Goal: Check status: Check status

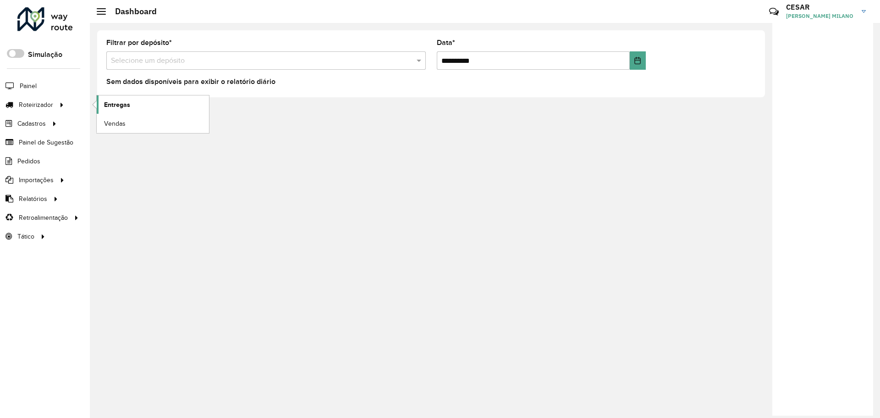
click at [121, 107] on span "Entregas" at bounding box center [117, 105] width 26 height 10
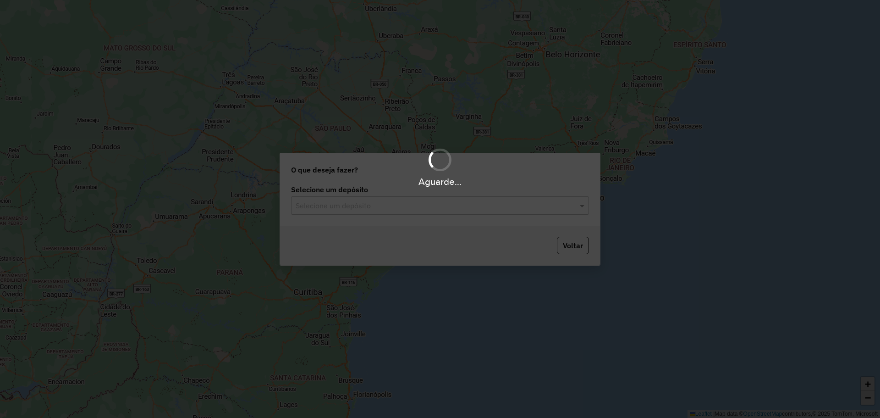
click at [432, 207] on input "text" at bounding box center [431, 205] width 270 height 11
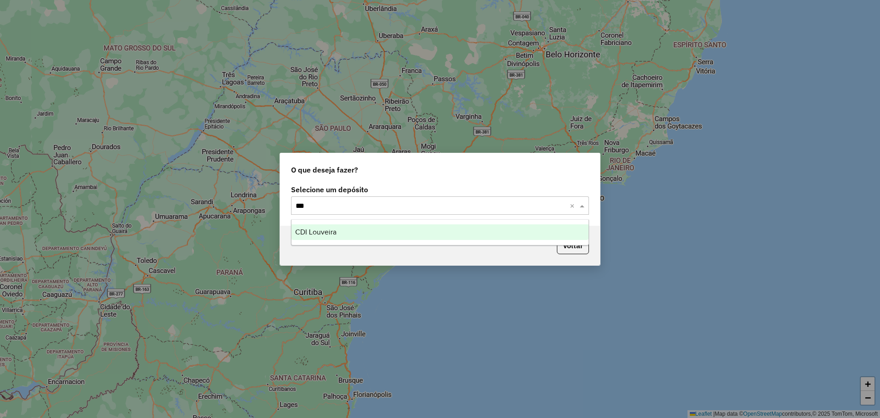
type input "****"
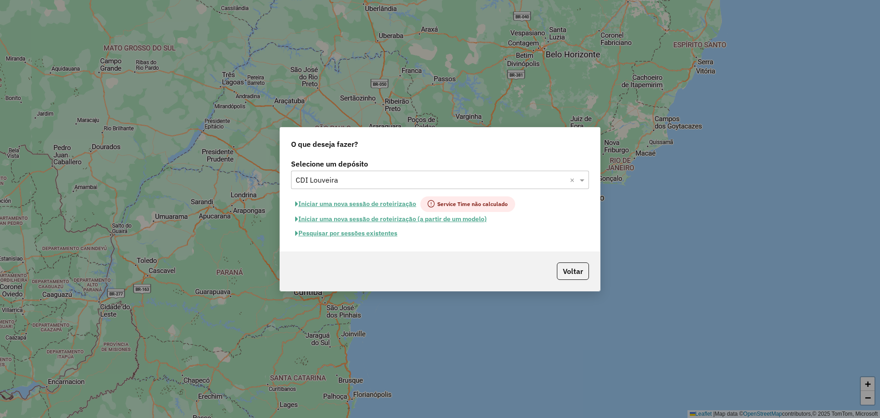
click at [386, 227] on button "Pesquisar por sessões existentes" at bounding box center [346, 233] width 110 height 14
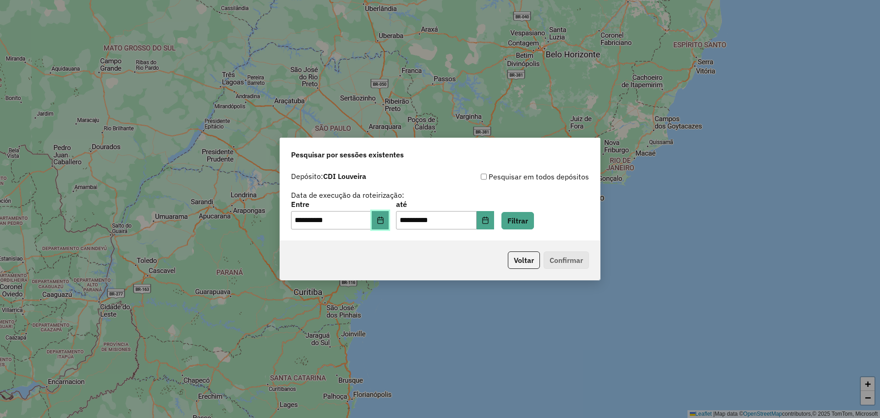
click at [382, 215] on button "Choose Date" at bounding box center [380, 220] width 17 height 18
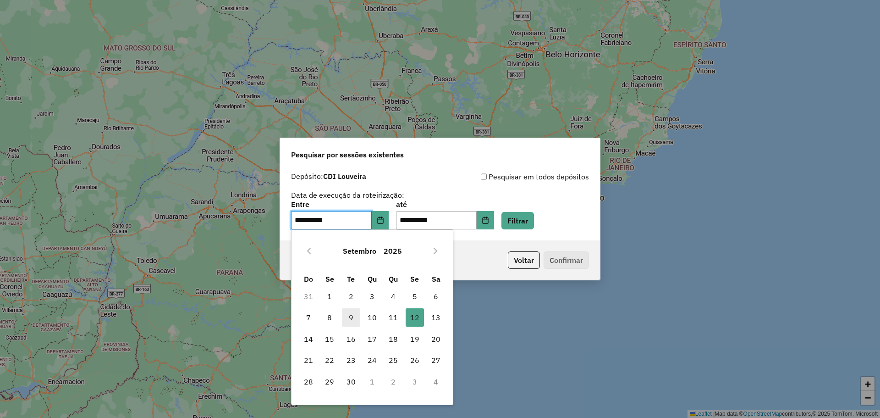
click at [345, 317] on span "9" at bounding box center [351, 317] width 18 height 18
type input "**********"
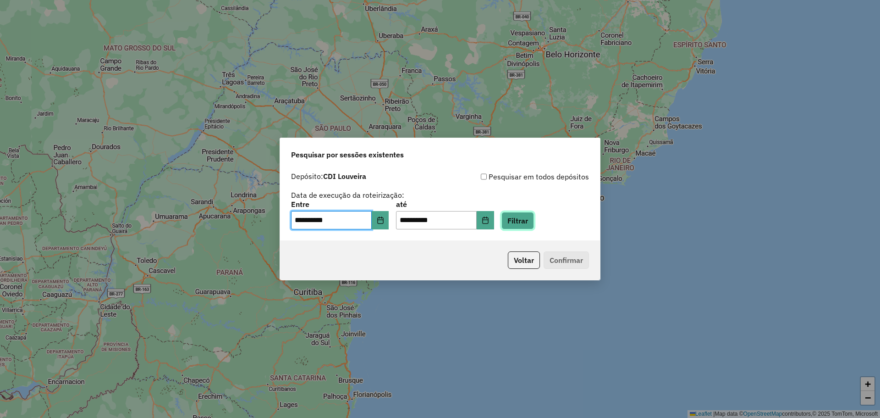
click at [534, 222] on button "Filtrar" at bounding box center [517, 220] width 33 height 17
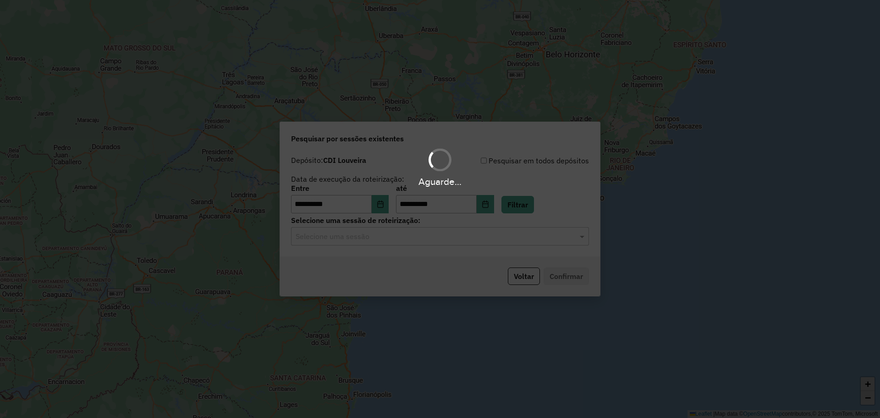
click at [487, 245] on div "**********" at bounding box center [440, 203] width 320 height 105
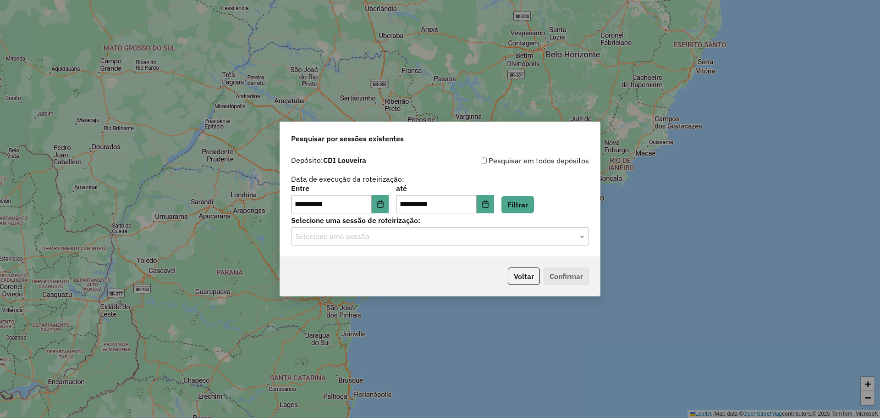
click at [483, 242] on div "Selecione uma sessão" at bounding box center [440, 236] width 298 height 18
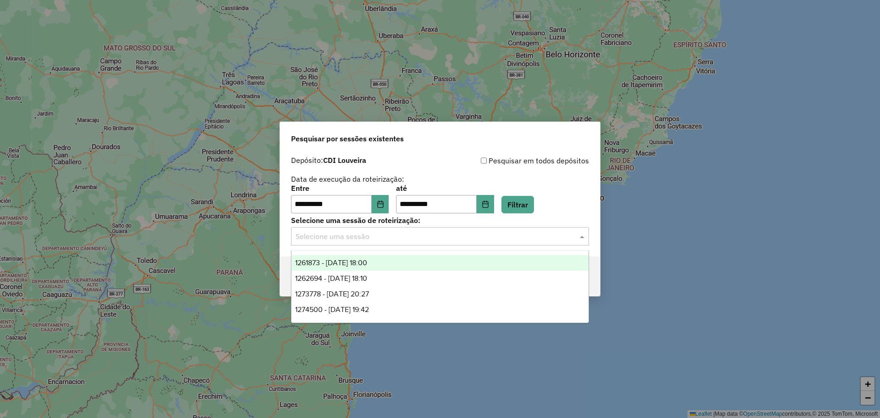
click at [423, 264] on div "1261873 - 09/09/2025 18:00" at bounding box center [439, 263] width 297 height 16
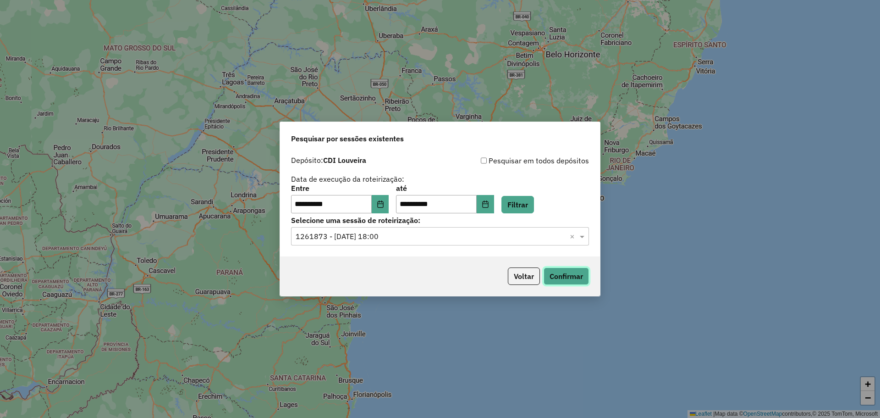
click at [550, 275] on button "Confirmar" at bounding box center [566, 275] width 45 height 17
click at [494, 239] on input "text" at bounding box center [431, 236] width 270 height 11
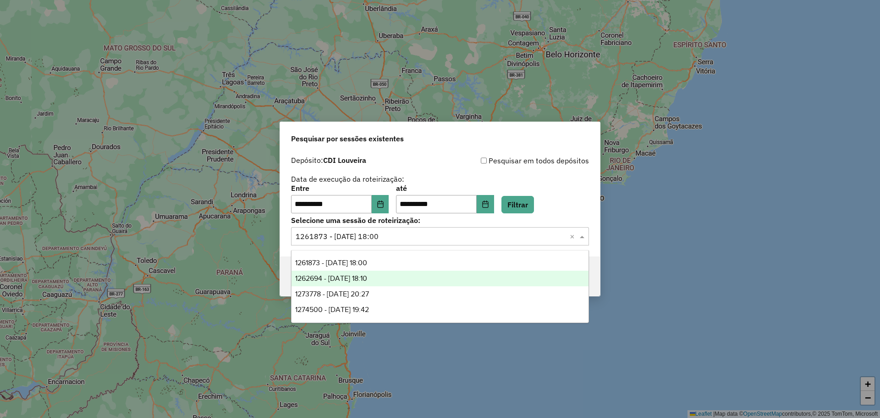
click at [458, 279] on div "1262694 - 10/09/2025 18:10" at bounding box center [439, 278] width 297 height 16
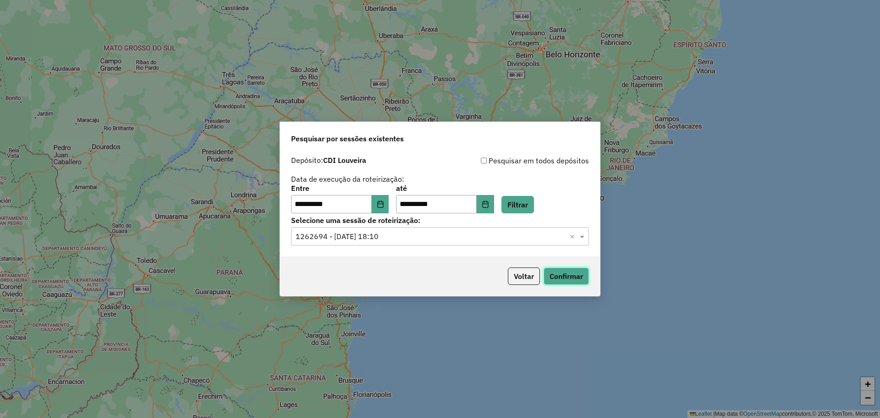
click at [555, 276] on button "Confirmar" at bounding box center [566, 275] width 45 height 17
click at [480, 245] on div "Selecione uma sessão × 1262694 - 10/09/2025 18:10 ×" at bounding box center [440, 236] width 298 height 18
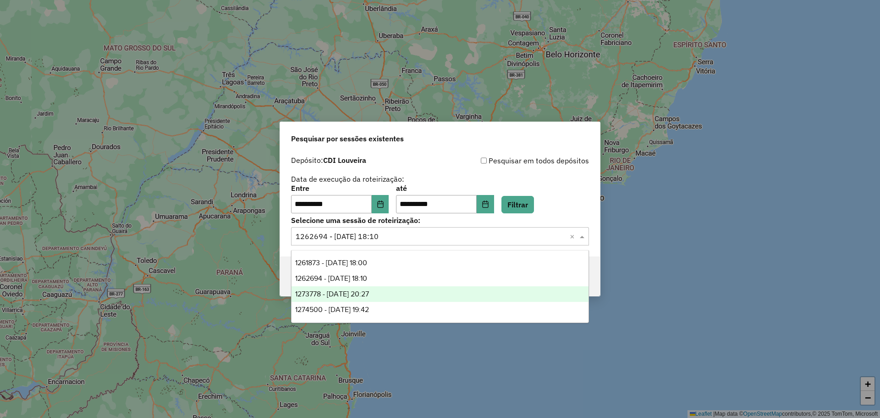
click at [455, 288] on div "1273778 - 11/09/2025 20:27" at bounding box center [439, 294] width 297 height 16
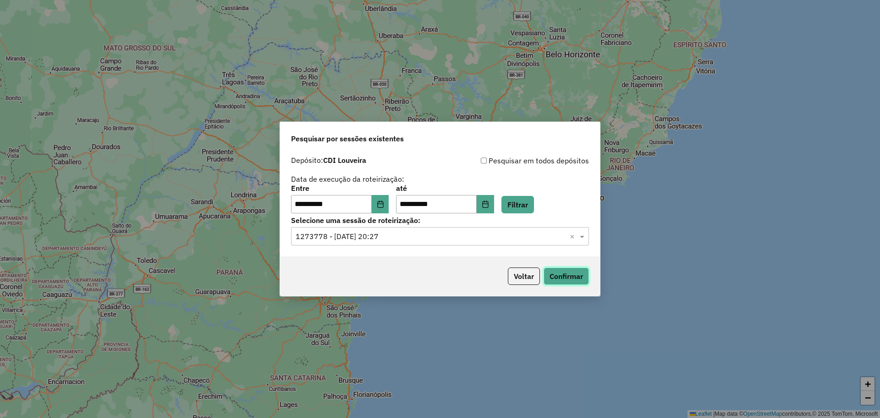
click at [564, 276] on button "Confirmar" at bounding box center [566, 275] width 45 height 17
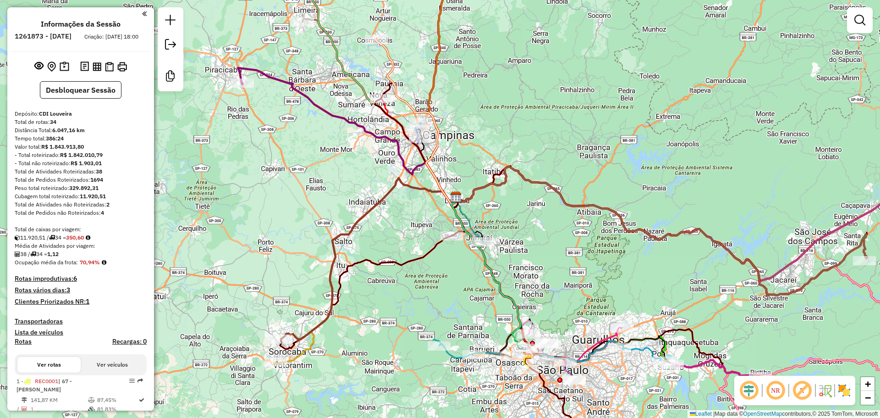
drag, startPoint x: 512, startPoint y: 250, endPoint x: 531, endPoint y: 234, distance: 25.1
click at [531, 234] on div "Janela de atendimento Grade de atendimento Capacidade Transportadoras Veículos …" at bounding box center [440, 209] width 880 height 418
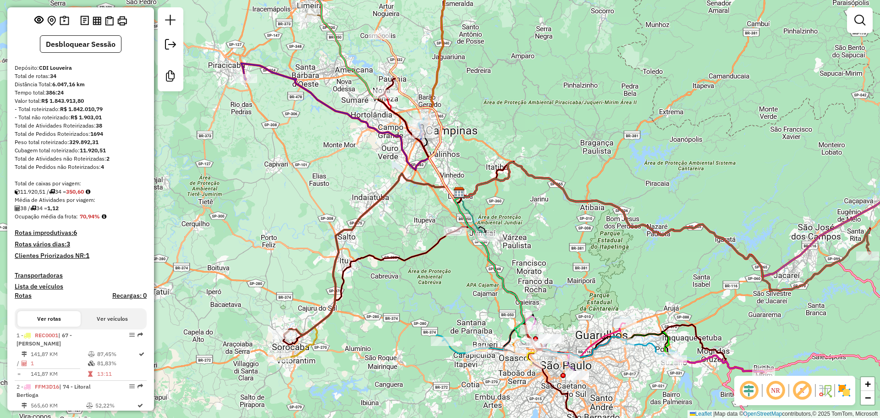
scroll to position [275, 0]
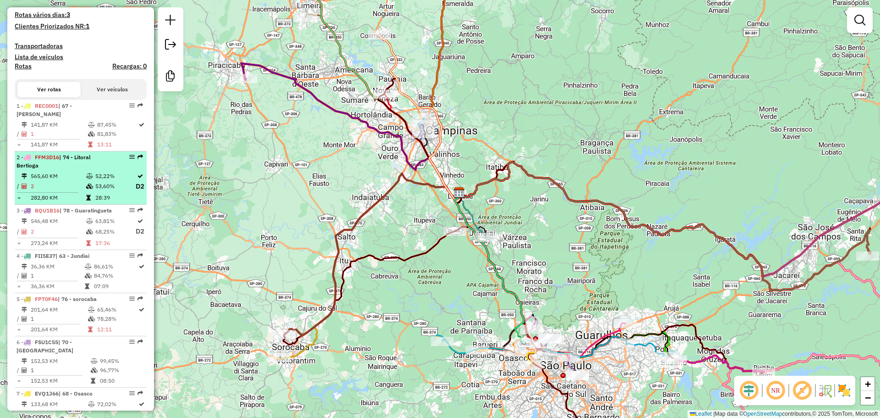
click at [115, 184] on td "53,60%" at bounding box center [115, 186] width 40 height 11
select select "**********"
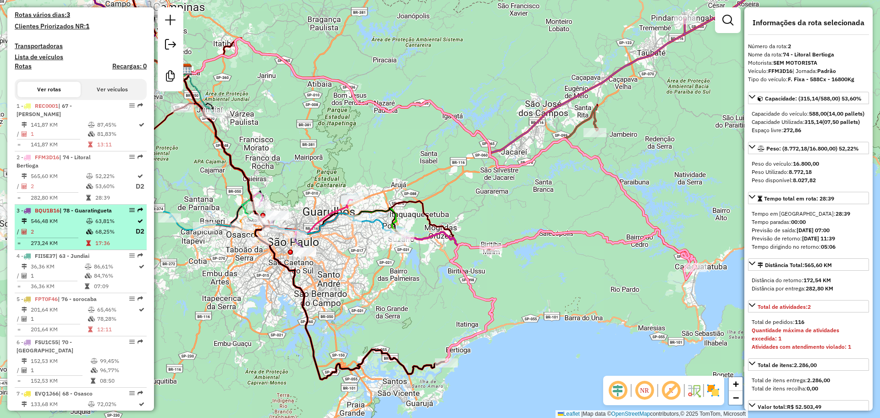
click at [77, 225] on td "546,48 KM" at bounding box center [57, 220] width 55 height 9
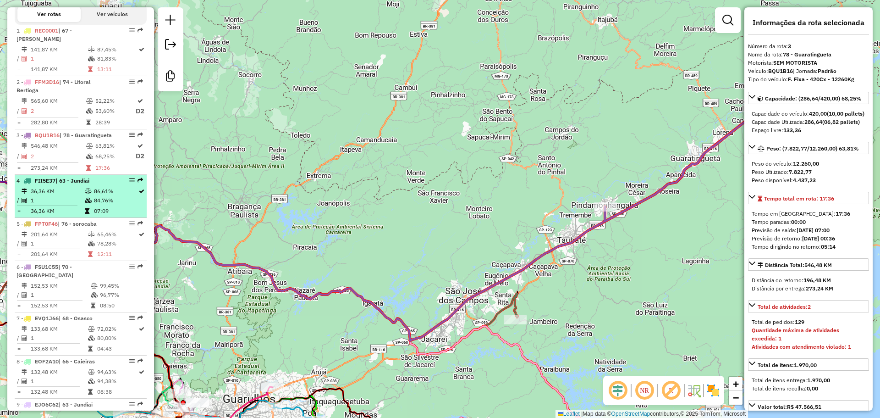
scroll to position [367, 0]
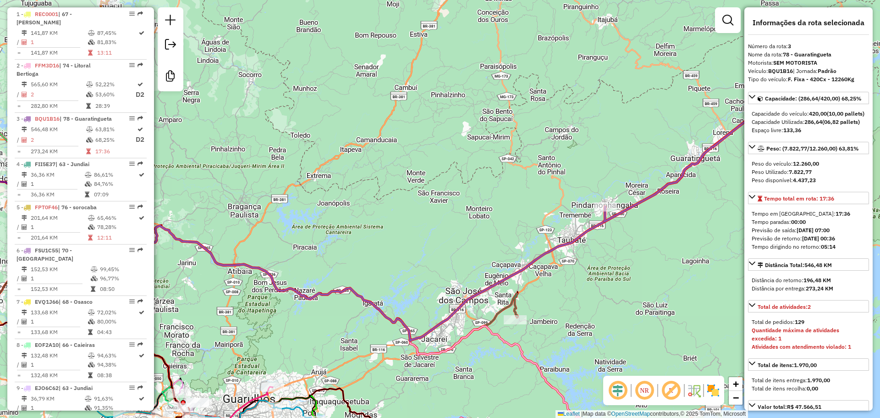
drag, startPoint x: 151, startPoint y: 149, endPoint x: 150, endPoint y: 162, distance: 12.4
click at [150, 162] on div "Informações da Sessão 1261873 - 09/09/2025 Criação: 08/09/2025 18:00 Desbloquea…" at bounding box center [80, 208] width 147 height 403
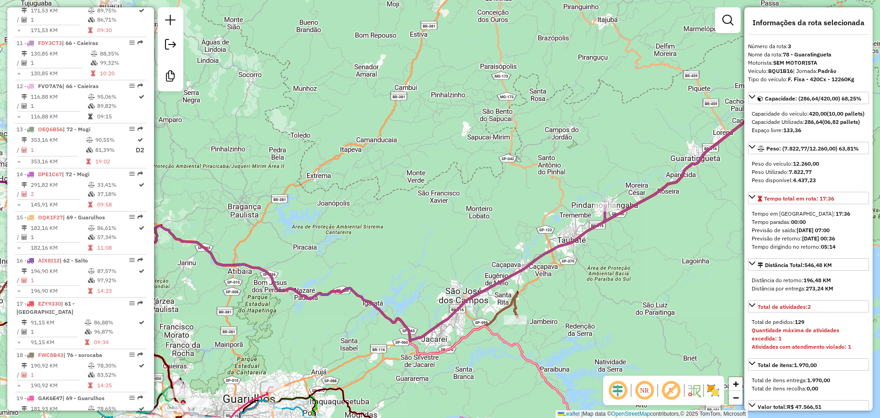
scroll to position [808, 0]
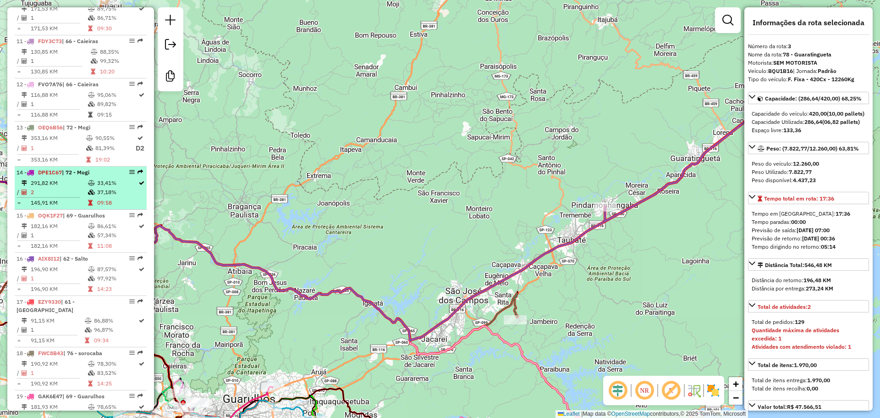
click at [97, 198] on td "09:58" at bounding box center [117, 202] width 41 height 9
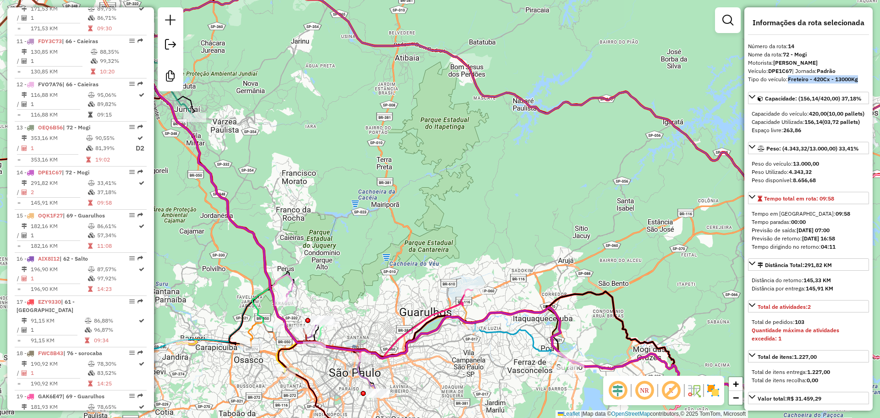
drag, startPoint x: 789, startPoint y: 88, endPoint x: 858, endPoint y: 88, distance: 68.8
click at [858, 83] on div "Tipo do veículo: Freteiro - 420Cx - 13000Kg" at bounding box center [808, 79] width 121 height 8
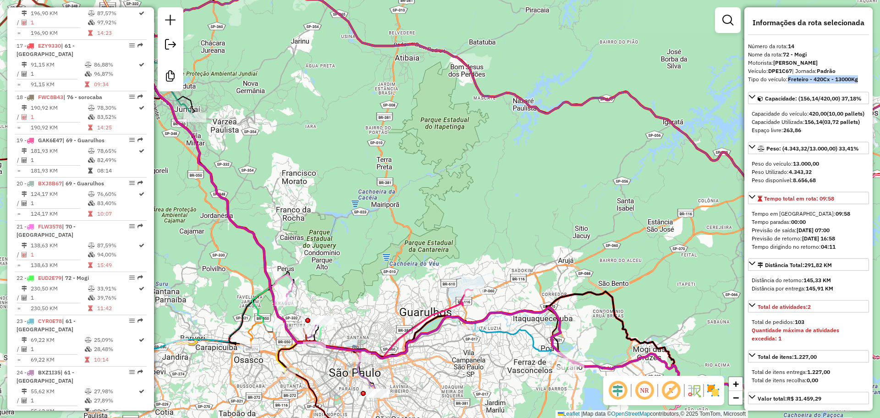
scroll to position [1075, 0]
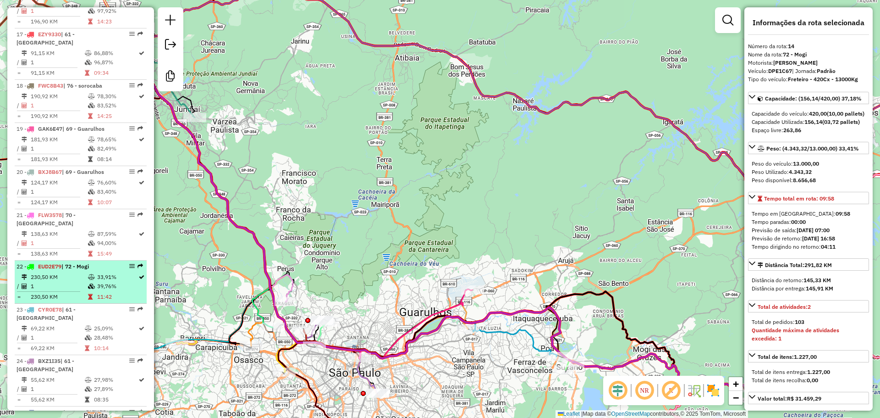
click at [107, 281] on td "39,76%" at bounding box center [117, 285] width 41 height 9
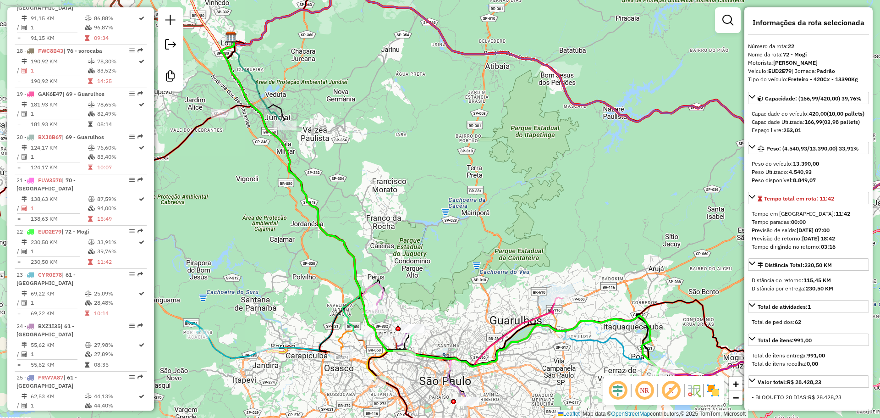
scroll to position [1114, 0]
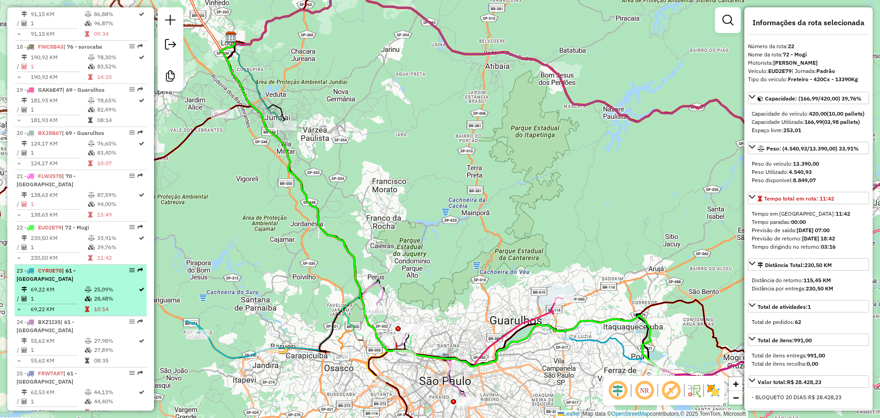
click at [112, 294] on td "28,48%" at bounding box center [115, 298] width 44 height 9
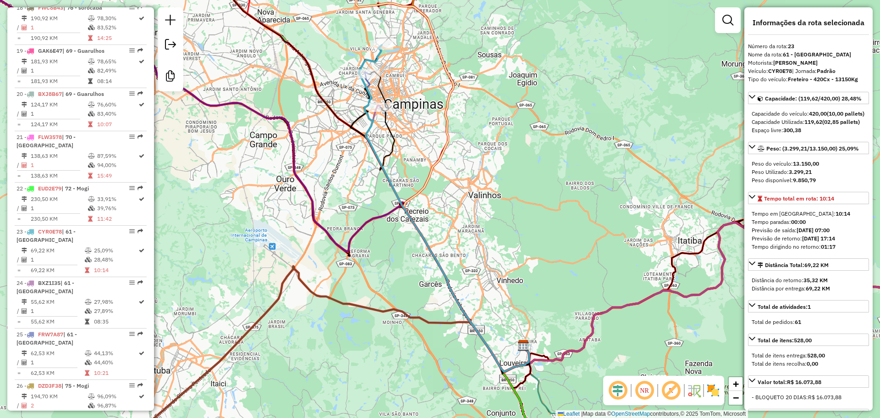
scroll to position [1155, 0]
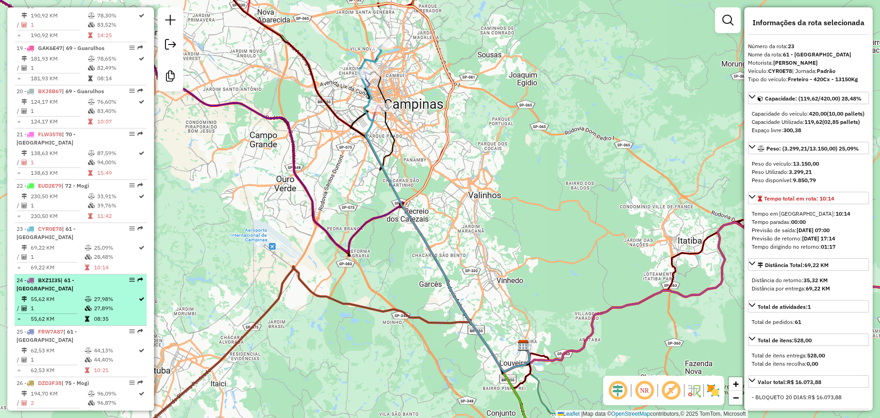
click at [105, 294] on td "27,98%" at bounding box center [115, 298] width 44 height 9
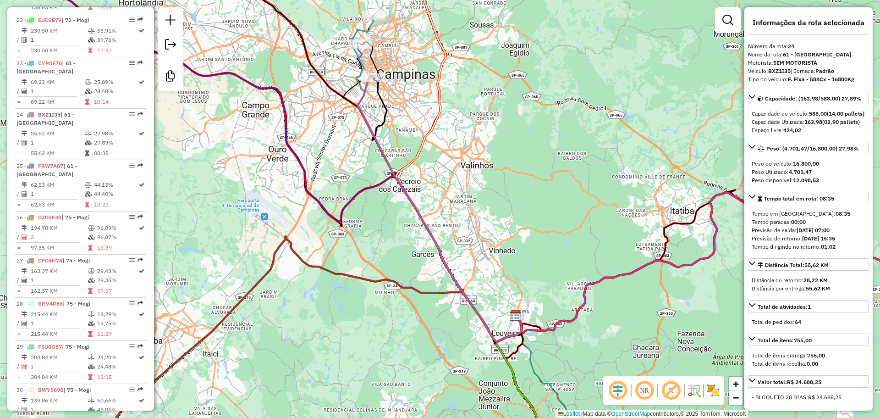
scroll to position [1328, 0]
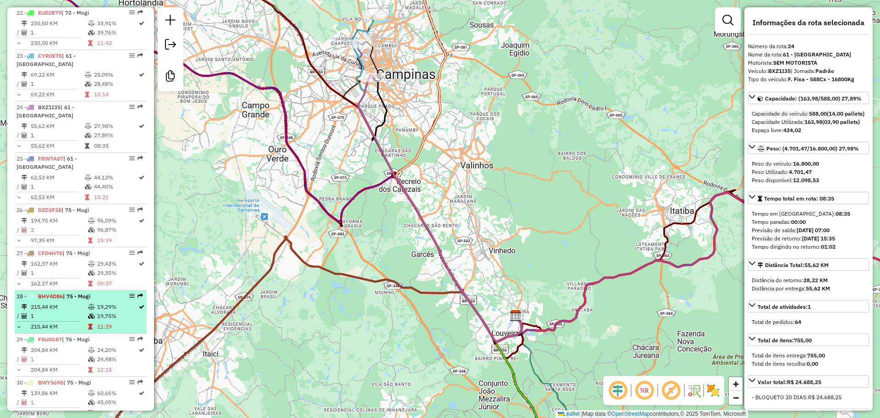
click at [101, 311] on td "19,75%" at bounding box center [117, 315] width 41 height 9
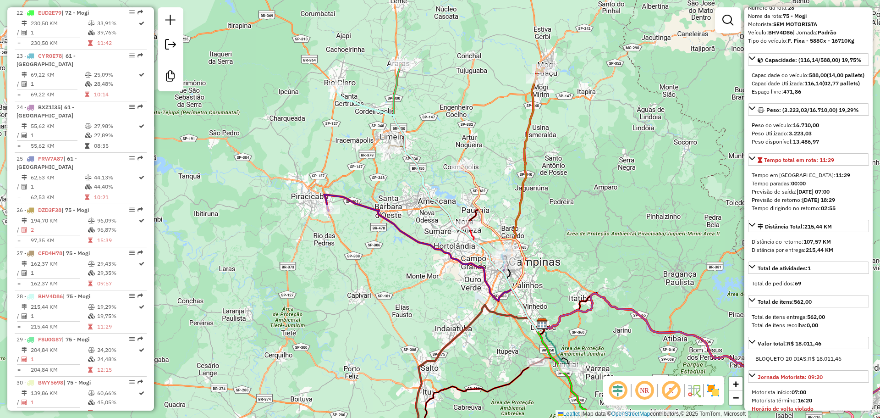
scroll to position [31, 0]
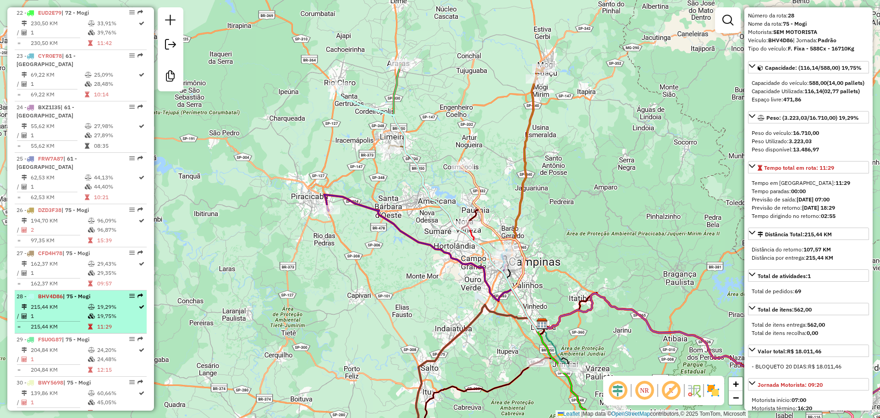
click at [112, 311] on td "19,75%" at bounding box center [117, 315] width 41 height 9
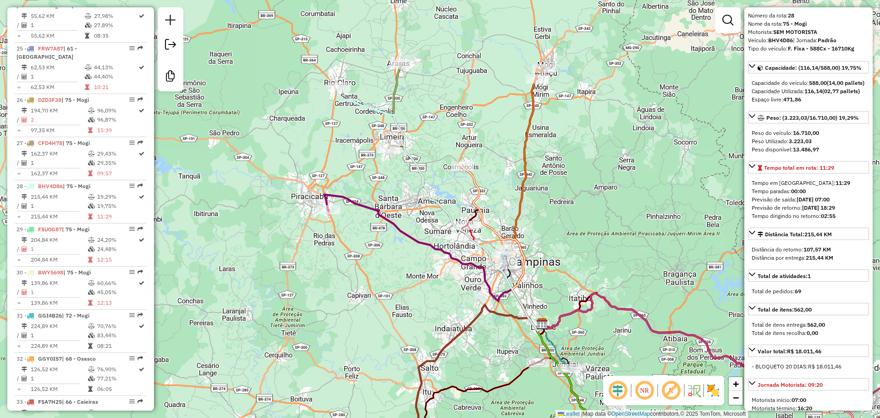
scroll to position [1399, 0]
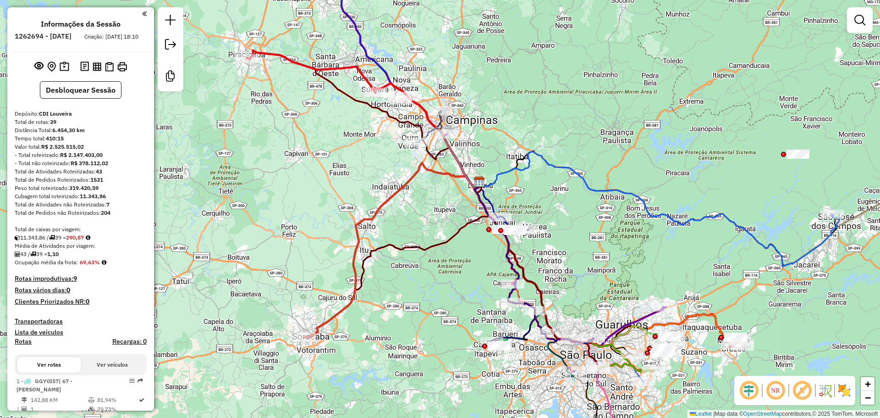
drag, startPoint x: 358, startPoint y: 226, endPoint x: 398, endPoint y: 199, distance: 47.5
click at [398, 199] on div "Janela de atendimento Grade de atendimento Capacidade Transportadoras Veículos …" at bounding box center [440, 209] width 880 height 418
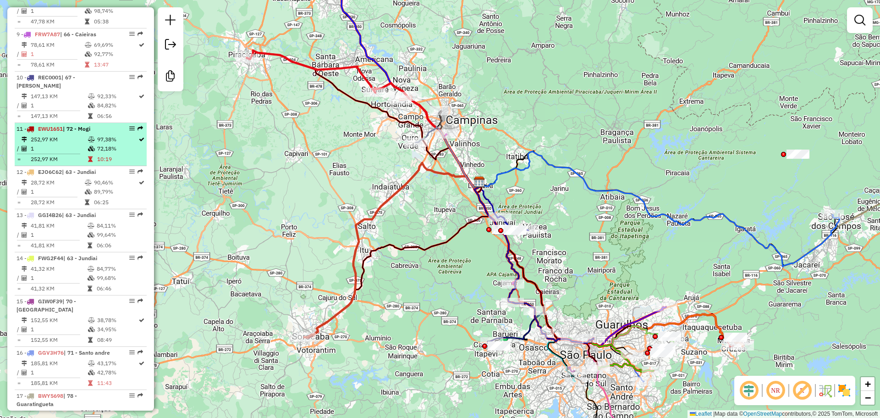
scroll to position [825, 0]
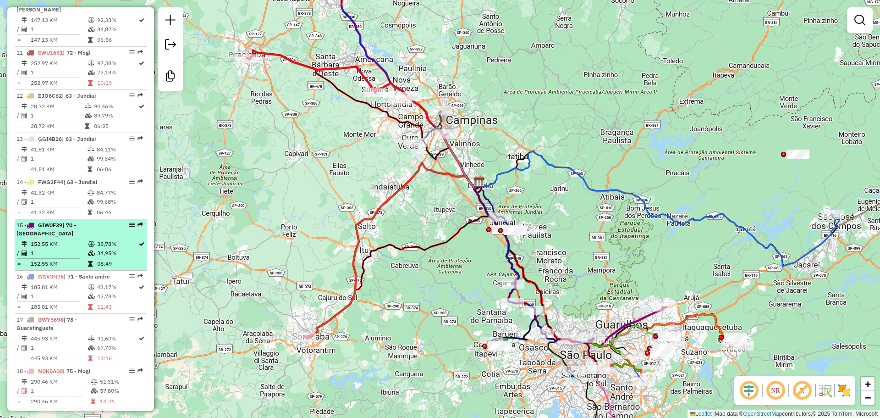
click at [102, 248] on td "34,95%" at bounding box center [117, 252] width 41 height 9
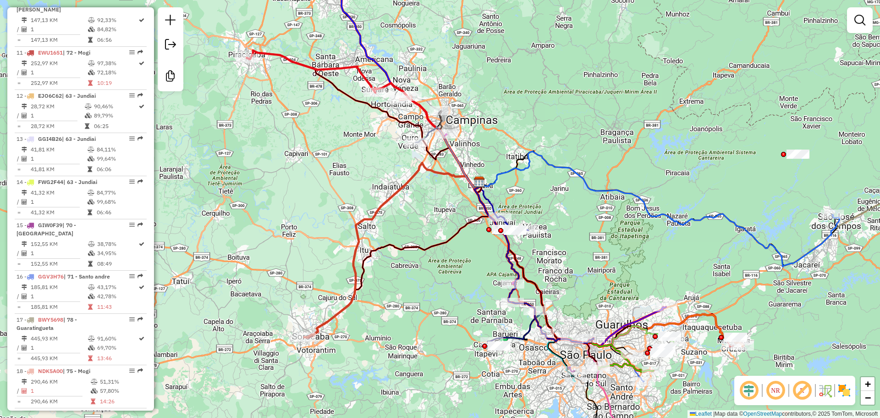
select select "**********"
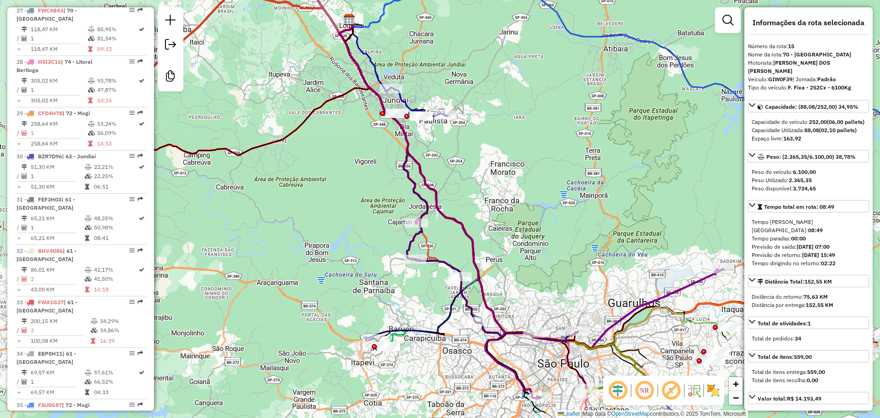
scroll to position [1600, 0]
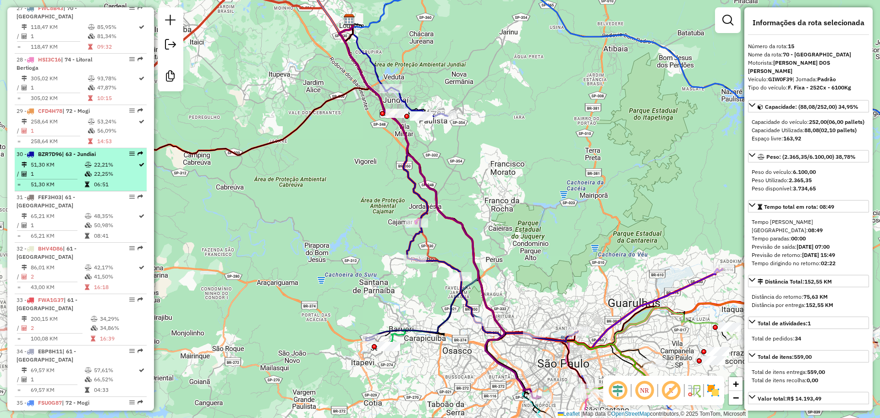
click at [100, 180] on td "06:51" at bounding box center [115, 184] width 44 height 9
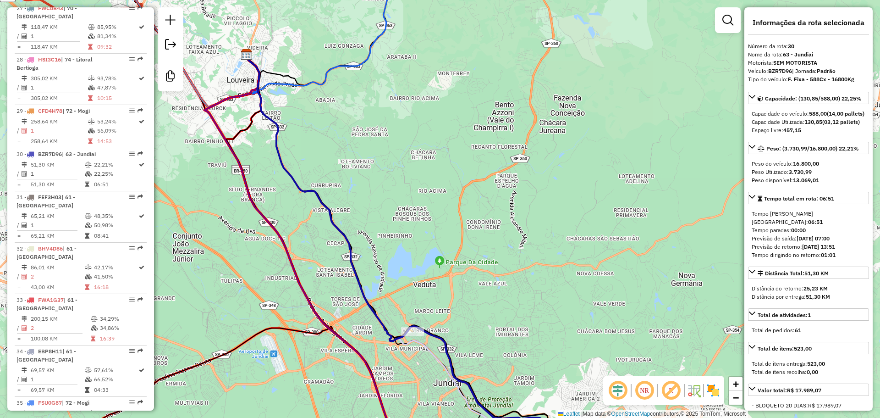
drag, startPoint x: 332, startPoint y: 198, endPoint x: 337, endPoint y: 245, distance: 47.1
click at [337, 245] on div "Janela de atendimento Grade de atendimento Capacidade Transportadoras Veículos …" at bounding box center [440, 209] width 880 height 418
